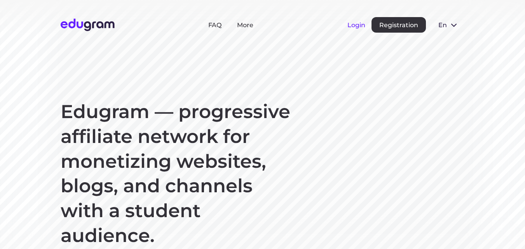
click at [355, 24] on button "Login" at bounding box center [356, 24] width 18 height 7
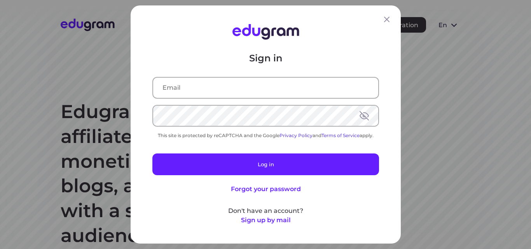
type input "dimittross@yandex.ru"
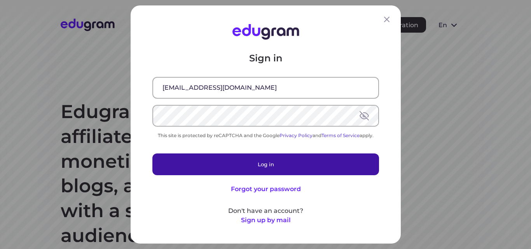
click at [263, 160] on button "Log in" at bounding box center [265, 165] width 227 height 22
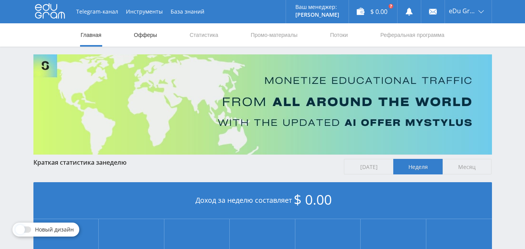
click at [144, 35] on link "Офферы" at bounding box center [145, 34] width 25 height 23
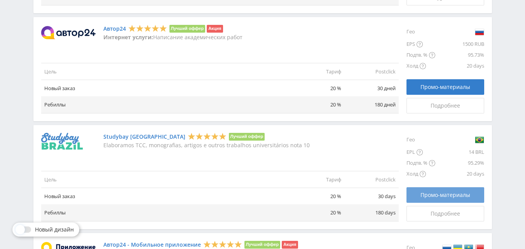
scroll to position [704, 0]
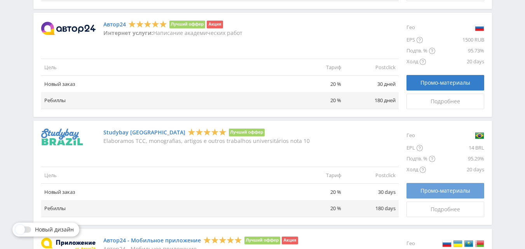
click at [431, 188] on span "Промо-материалы" at bounding box center [445, 191] width 50 height 6
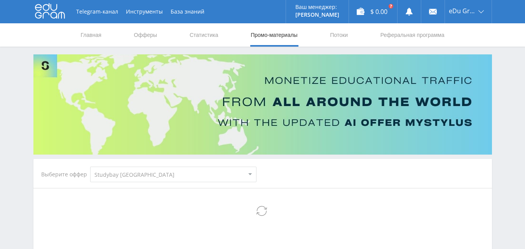
select select "3"
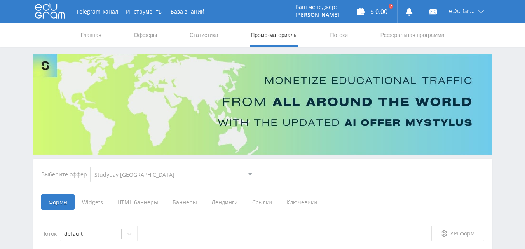
scroll to position [117, 0]
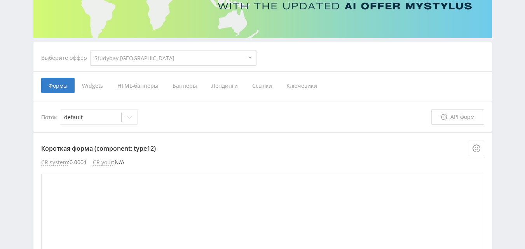
click at [184, 89] on span "Баннеры" at bounding box center [184, 86] width 39 height 16
click at [0, 0] on input "Баннеры" at bounding box center [0, 0] width 0 height 0
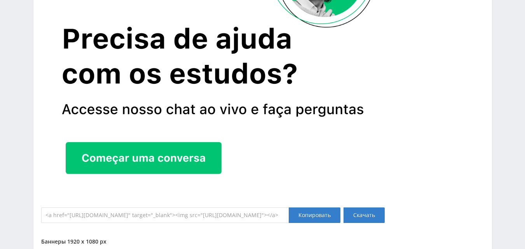
scroll to position [1088, 0]
